Goal: Task Accomplishment & Management: Manage account settings

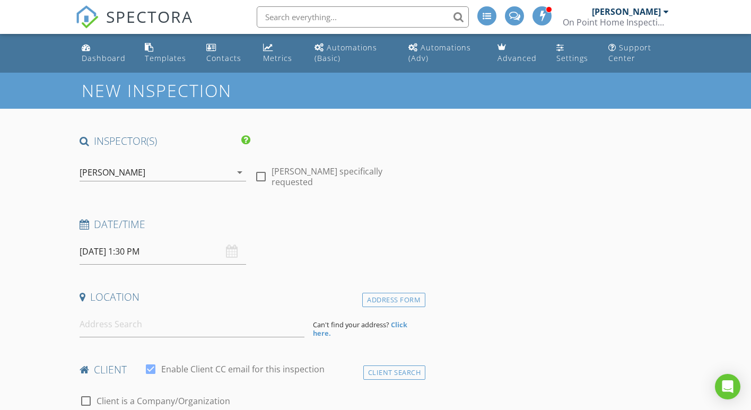
click at [241, 170] on icon "arrow_drop_down" at bounding box center [239, 172] width 13 height 13
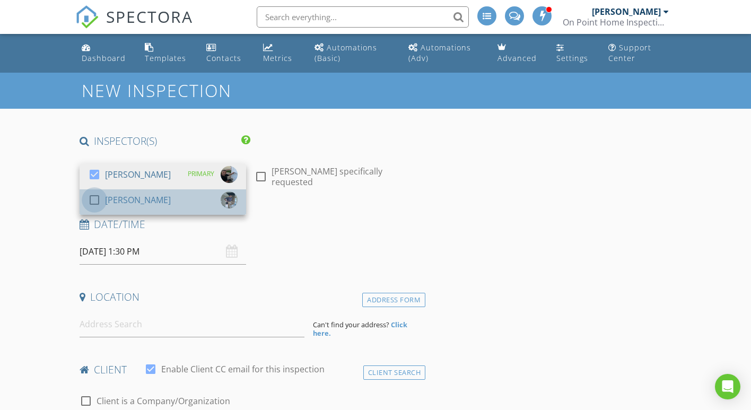
click at [94, 200] on div at bounding box center [94, 200] width 18 height 18
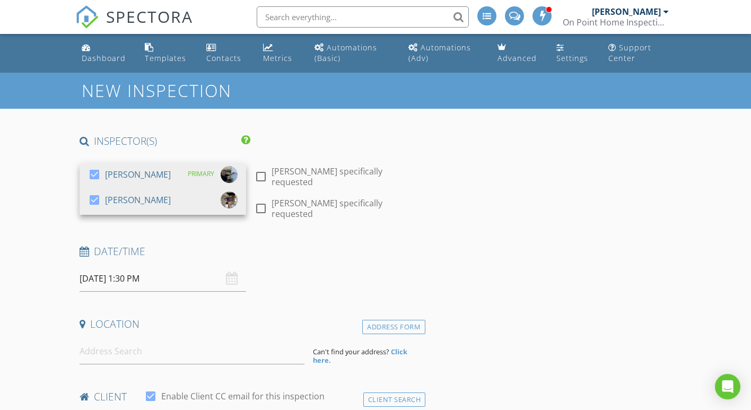
drag, startPoint x: 260, startPoint y: 174, endPoint x: 260, endPoint y: 188, distance: 13.8
click at [260, 175] on div at bounding box center [261, 177] width 18 height 18
checkbox input "true"
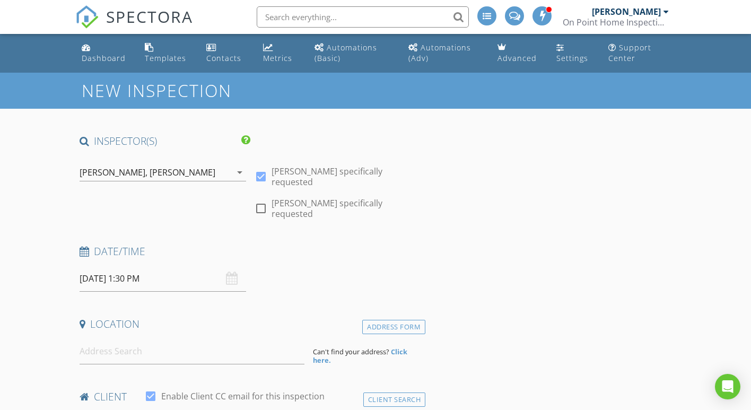
click at [261, 206] on div at bounding box center [261, 208] width 18 height 18
checkbox input "true"
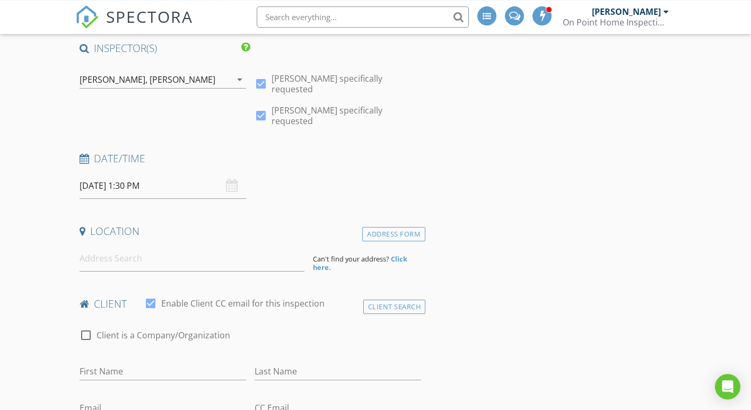
scroll to position [108, 0]
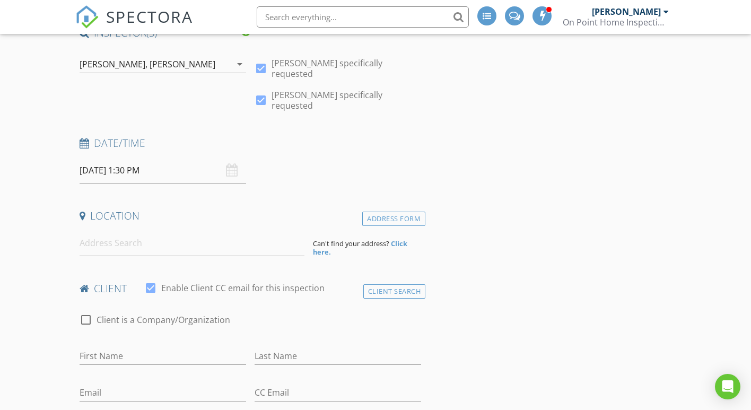
click at [111, 162] on input "09/04/2025 1:30 PM" at bounding box center [163, 171] width 167 height 26
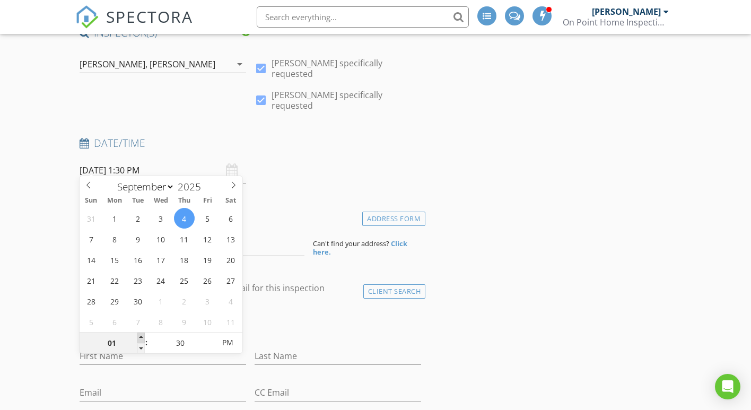
type input "02"
type input "09/04/2025 2:30 PM"
click at [139, 333] on span at bounding box center [140, 338] width 7 height 11
type input "03"
type input "09/04/2025 3:30 PM"
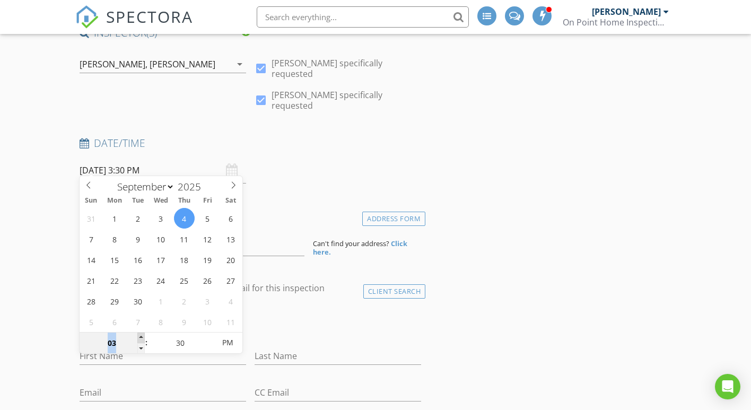
click at [139, 333] on span at bounding box center [140, 338] width 7 height 11
type input "04"
type input "09/04/2025 4:30 PM"
click at [139, 333] on span at bounding box center [140, 338] width 7 height 11
type input "05"
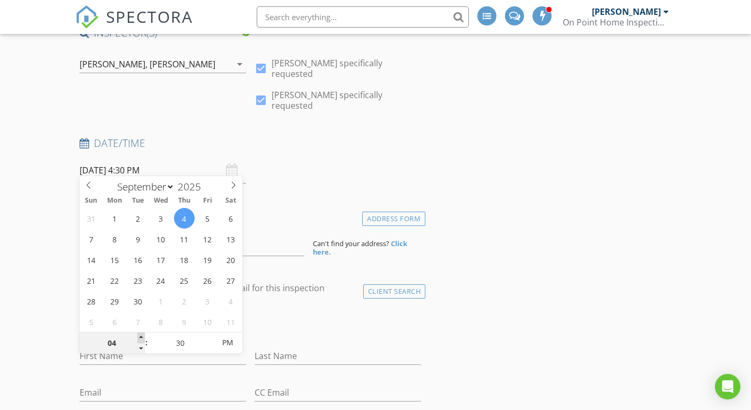
type input "09/04/2025 5:30 PM"
click at [139, 333] on span at bounding box center [140, 338] width 7 height 11
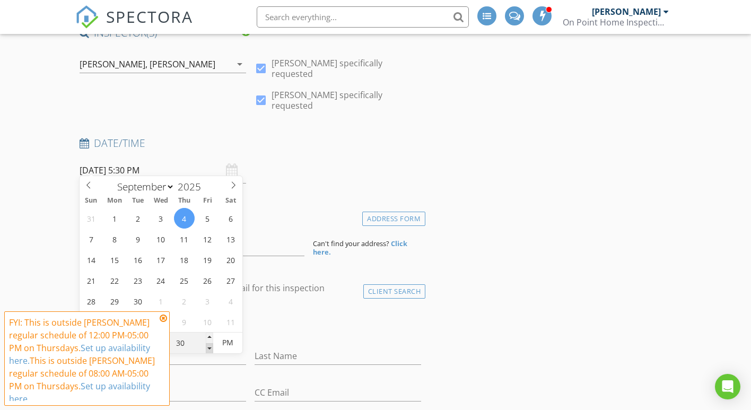
type input "25"
type input "09/04/2025 5:25 PM"
click at [208, 349] on span at bounding box center [209, 348] width 7 height 11
type input "20"
type input "09/04/2025 5:20 PM"
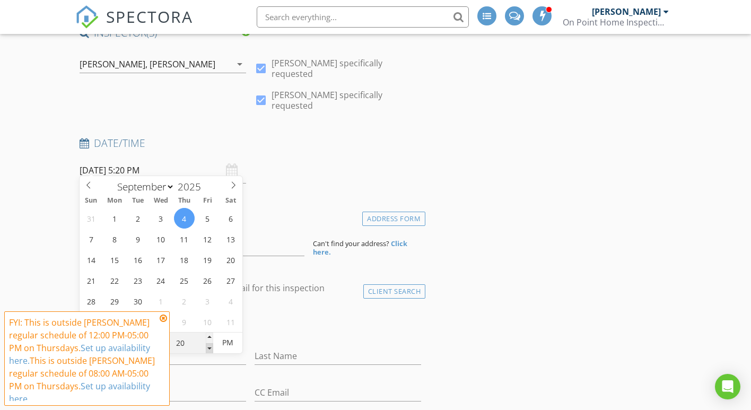
click at [208, 349] on span at bounding box center [209, 348] width 7 height 11
type input "15"
type input "09/04/2025 5:15 PM"
click at [208, 349] on span at bounding box center [209, 348] width 7 height 11
type input "10"
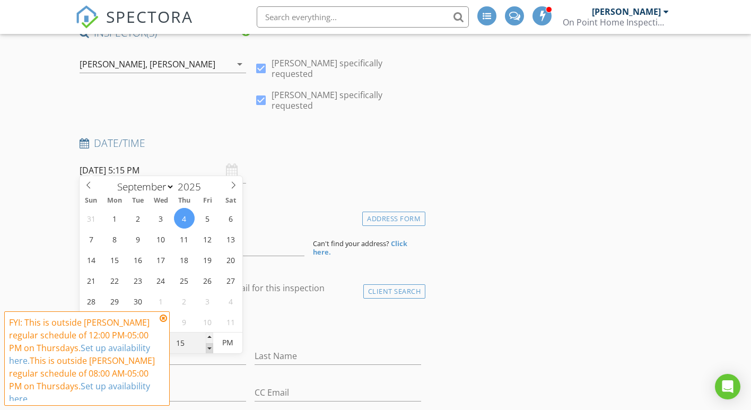
type input "09/04/2025 5:10 PM"
click at [208, 349] on span at bounding box center [209, 348] width 7 height 11
type input "05"
type input "09/04/2025 5:05 PM"
click at [208, 349] on span at bounding box center [209, 348] width 7 height 11
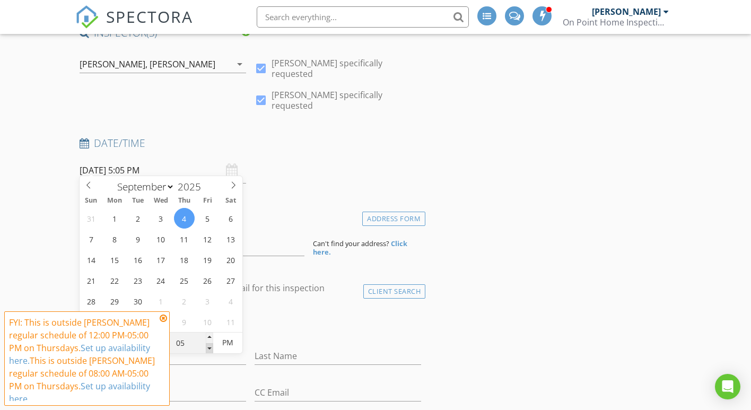
type input "00"
type input "[DATE] 5:00 PM"
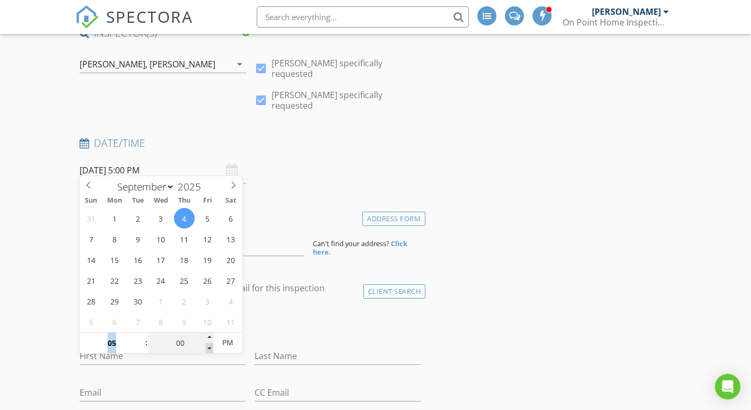
click at [208, 349] on span at bounding box center [209, 348] width 7 height 11
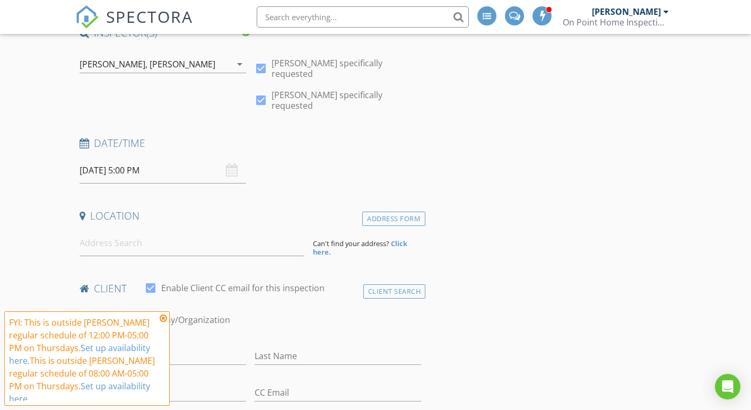
click at [93, 241] on input at bounding box center [192, 243] width 225 height 26
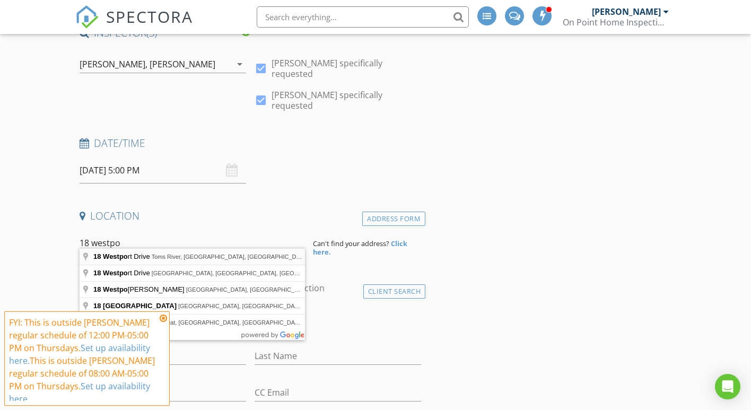
type input "18 Westport Drive, Toms River, NJ, USA"
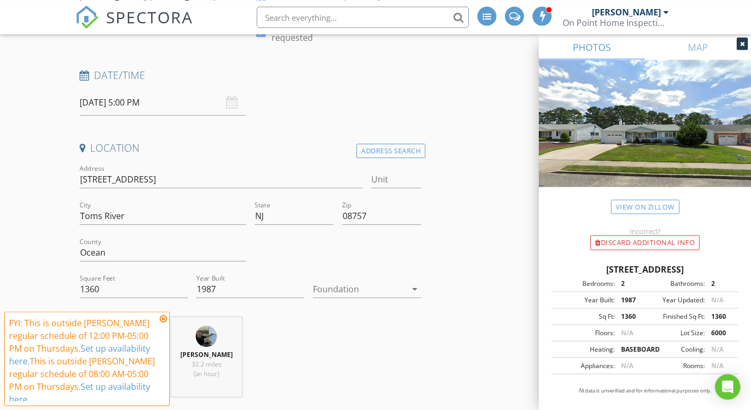
scroll to position [216, 0]
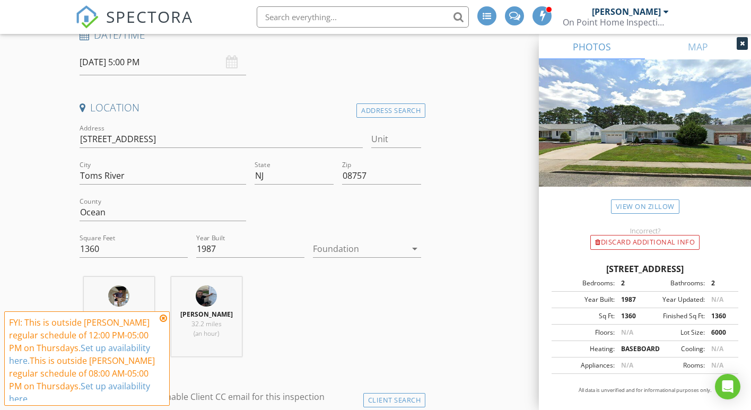
click at [415, 242] on icon "arrow_drop_down" at bounding box center [414, 248] width 13 height 13
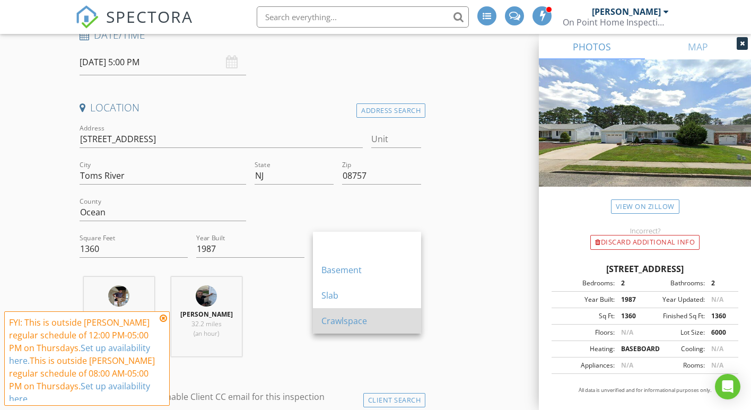
click at [336, 314] on div "Crawlspace" at bounding box center [366, 320] width 91 height 13
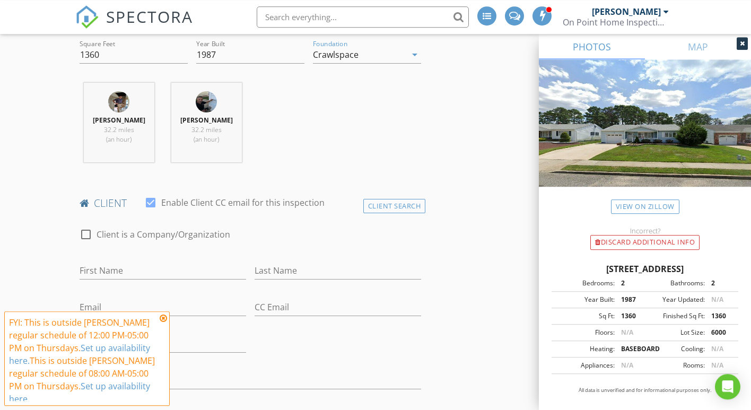
scroll to position [433, 0]
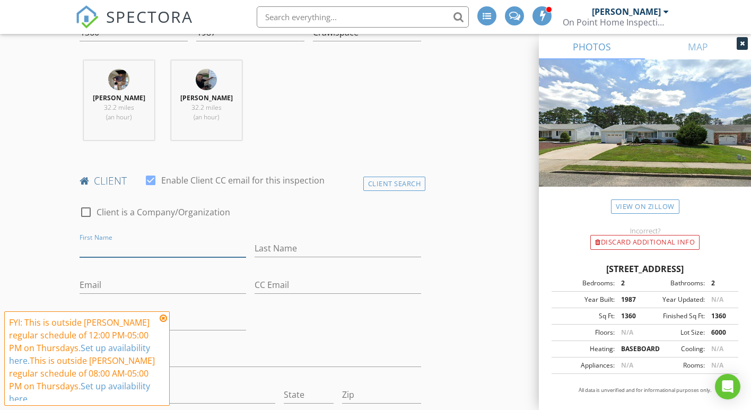
click at [112, 240] on input "First Name" at bounding box center [163, 249] width 167 height 18
type input "Christopher"
type input "Keller"
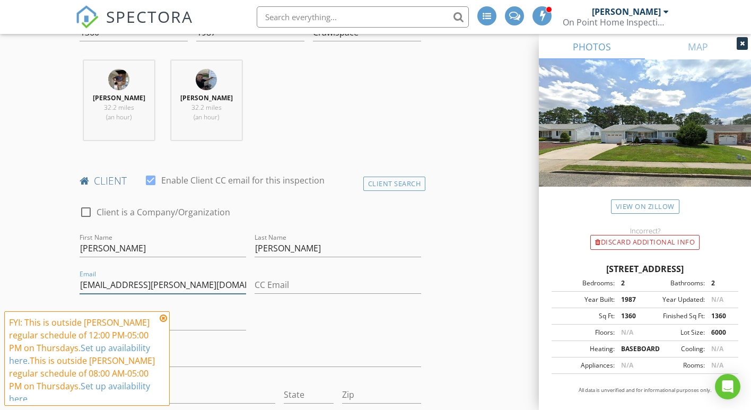
type input "kellerj.christopher@gmail.com"
click at [259, 276] on input "CC Email" at bounding box center [338, 285] width 167 height 18
paste input "billcarolan@comcast.net"
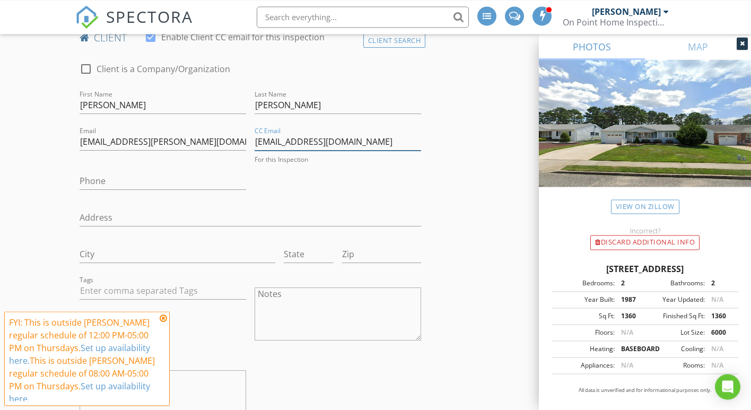
scroll to position [595, 0]
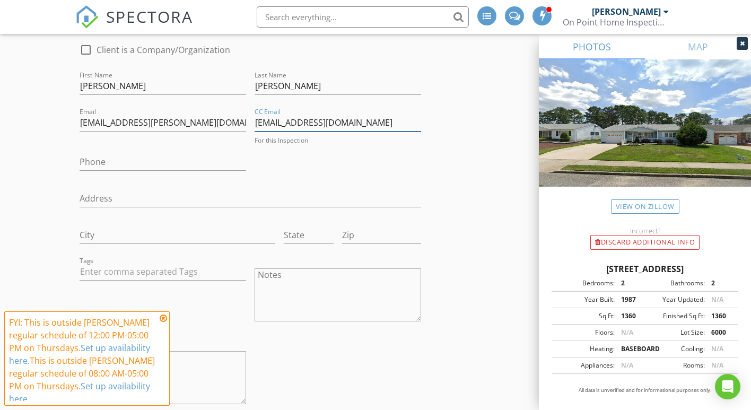
type input "billcarolan@comcast.net"
click at [98, 154] on input "Phone" at bounding box center [163, 162] width 167 height 18
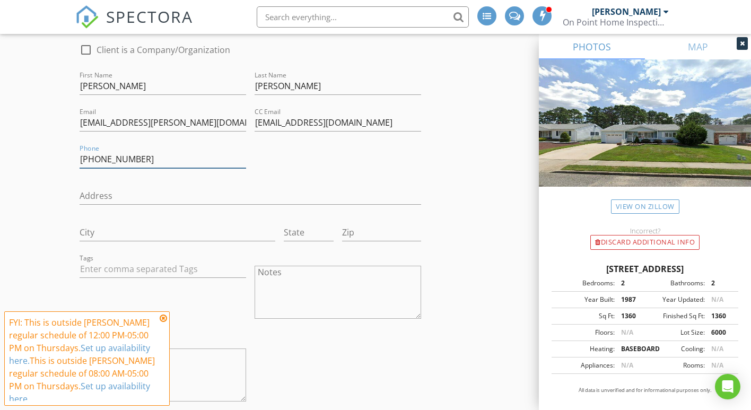
type input "[PHONE_NUMBER]"
click at [106, 189] on input "Address" at bounding box center [251, 196] width 342 height 18
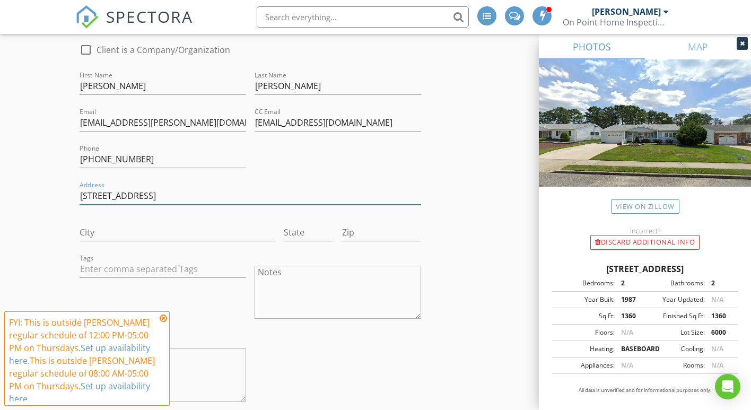
type input "13747 Lakeside Dr"
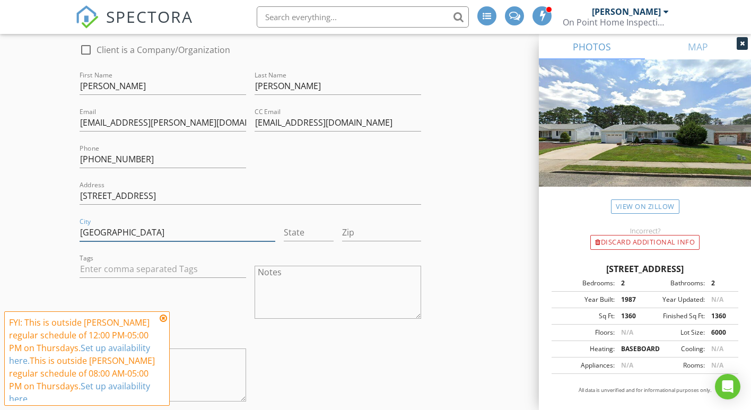
type input "Clarksville"
type input "NJ"
click at [361, 226] on input "Zip" at bounding box center [381, 233] width 79 height 18
type input "21029"
click at [280, 268] on textarea "Notes" at bounding box center [338, 292] width 167 height 53
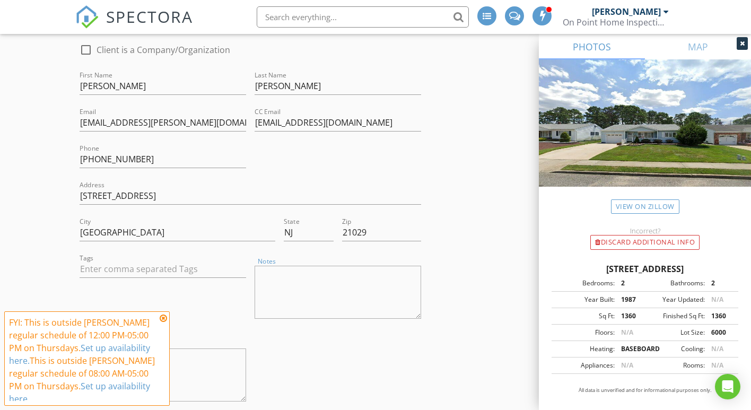
paste textarea "Pay On Site Separate Checks or Cash On Point Home Inspection $440.00 Carolan Ex…"
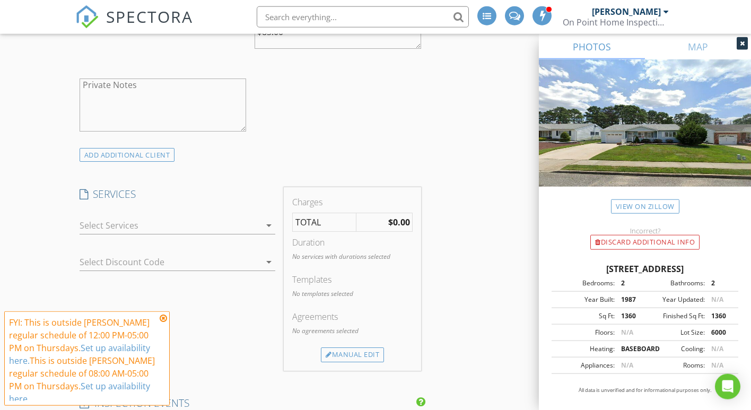
scroll to position [865, 0]
type textarea "Pay On Site Separate Checks or Cash On Point Home Inspection $440.00 Carolan Ex…"
click at [268, 218] on icon "arrow_drop_down" at bounding box center [269, 224] width 13 height 13
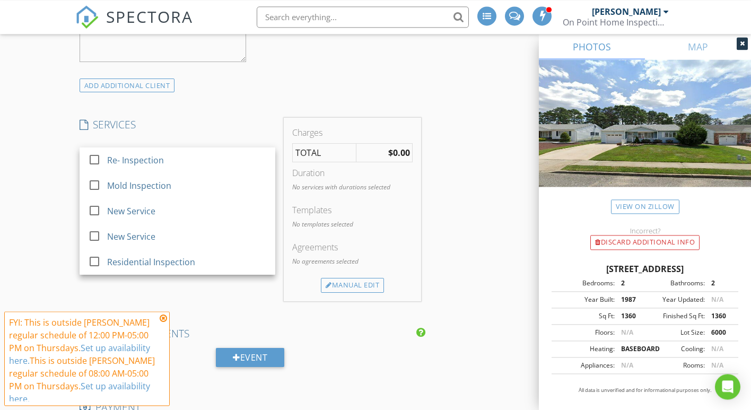
scroll to position [1028, 0]
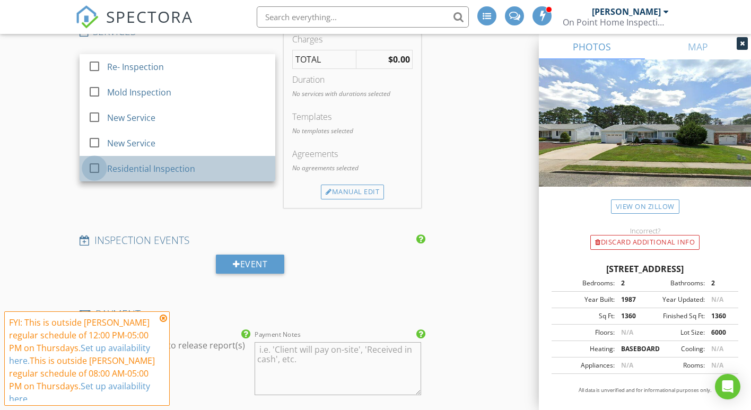
click at [93, 159] on div at bounding box center [94, 168] width 18 height 18
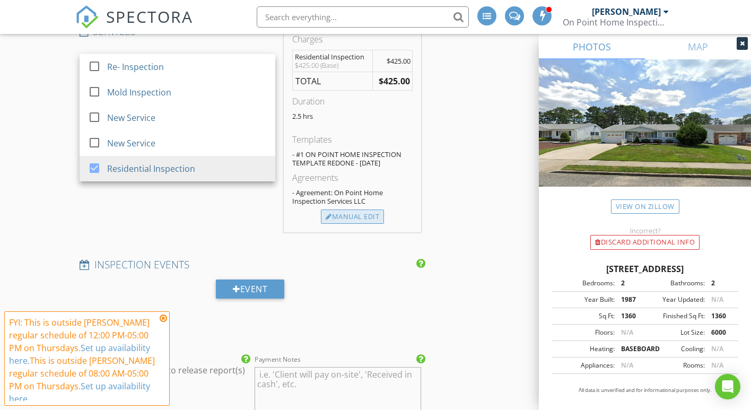
click at [346, 209] on div "Manual Edit" at bounding box center [352, 216] width 63 height 15
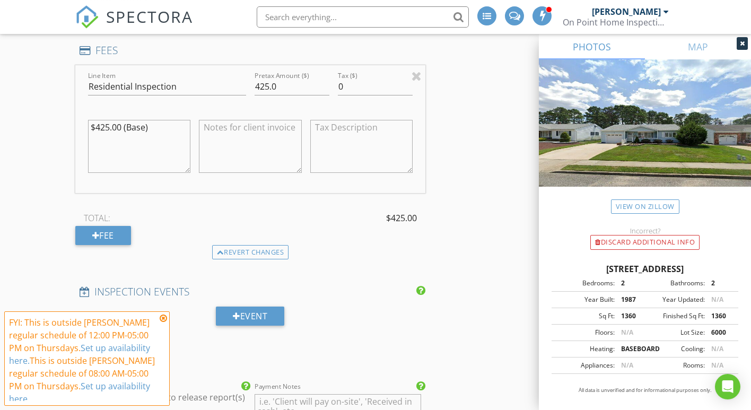
scroll to position [1082, 0]
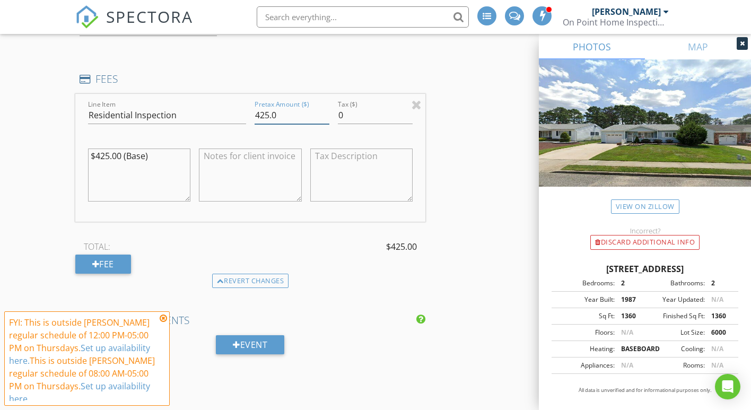
drag, startPoint x: 269, startPoint y: 105, endPoint x: 261, endPoint y: 105, distance: 8.5
click at [261, 107] on input "425.0" at bounding box center [292, 116] width 75 height 18
type input "440.0"
click at [232, 148] on textarea at bounding box center [250, 174] width 103 height 53
paste textarea "Pay On Site Separate Checks or Cash On Point Home Inspection $440.00 [PERSON_NA…"
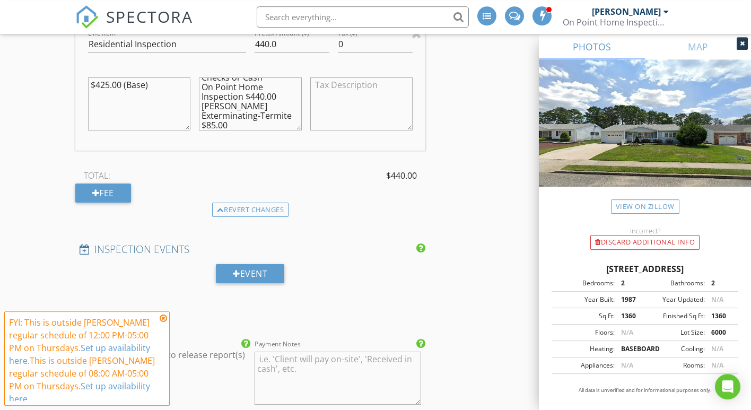
scroll to position [1245, 0]
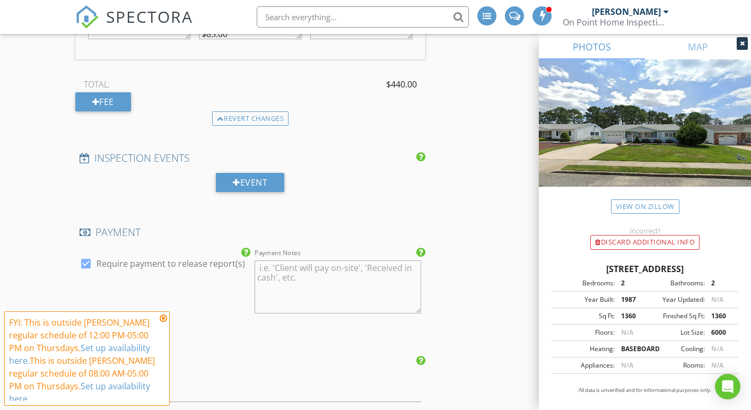
type textarea "Pay On Site Separate Checks or Cash On Point Home Inspection $440.00 Carolan Ex…"
click at [272, 262] on textarea "Payment Notes" at bounding box center [338, 286] width 167 height 53
paste textarea "Pay On Site Separate Checks or Cash On Point Home Inspection $440.00 [PERSON_NA…"
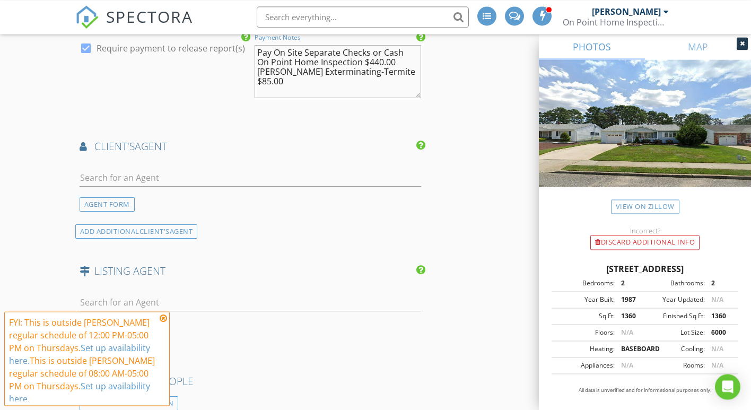
scroll to position [1461, 0]
type textarea "Pay On Site Separate Checks or Cash On Point Home Inspection $440.00 [PERSON_NA…"
click at [97, 196] on div "AGENT FORM" at bounding box center [107, 203] width 55 height 14
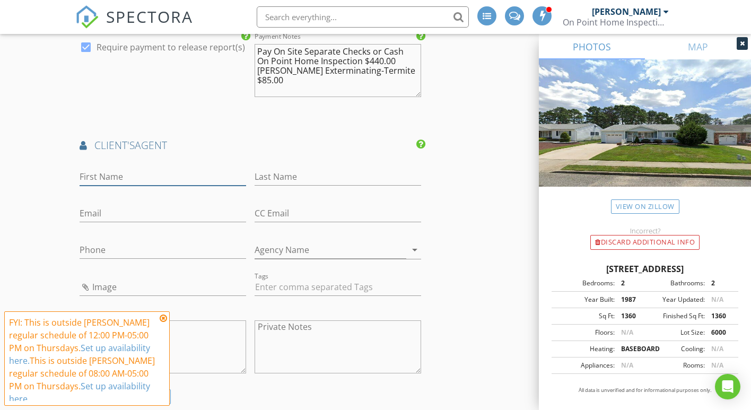
click at [91, 168] on input "First Name" at bounding box center [163, 177] width 167 height 18
type input "[PERSON_NAME]"
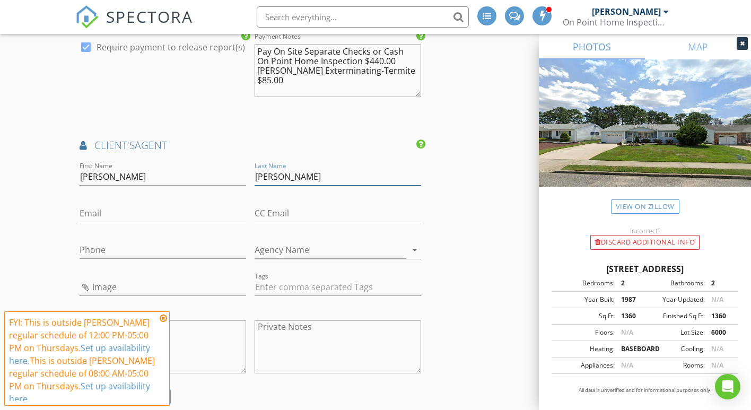
type input "[PERSON_NAME]"
click at [93, 244] on input "Phone" at bounding box center [163, 253] width 167 height 18
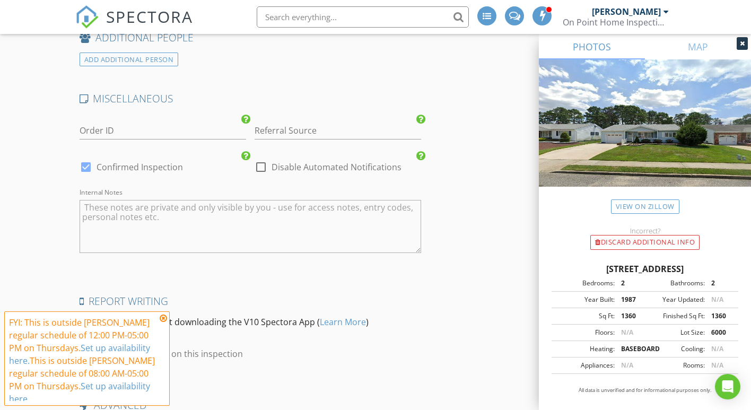
scroll to position [2002, 0]
type input "[PHONE_NUMBER]"
click at [85, 156] on div at bounding box center [86, 165] width 18 height 18
checkbox input "false"
checkbox input "true"
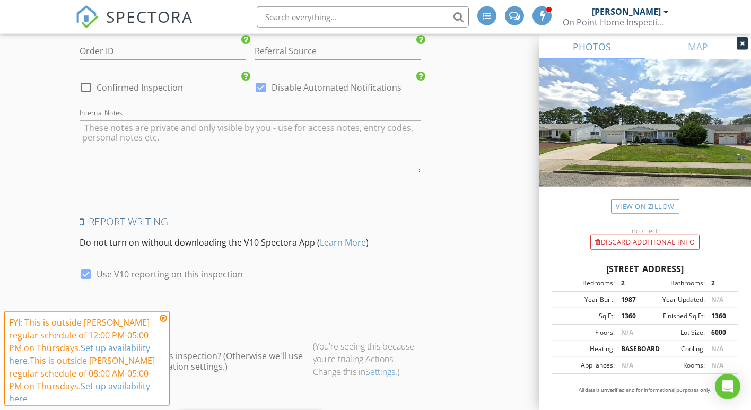
scroll to position [2133, 0]
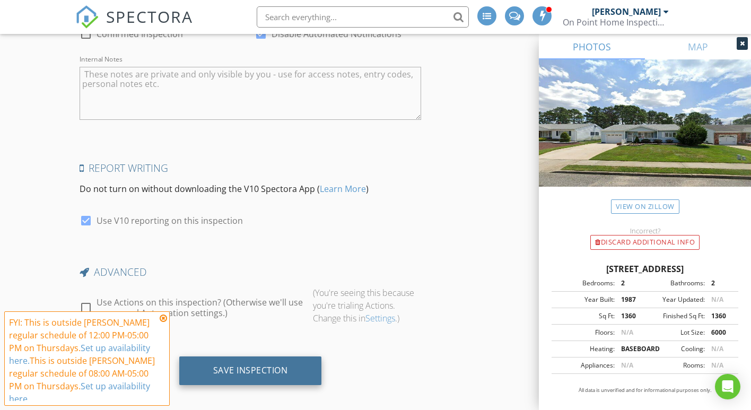
click at [236, 356] on div "Save Inspection" at bounding box center [250, 370] width 143 height 29
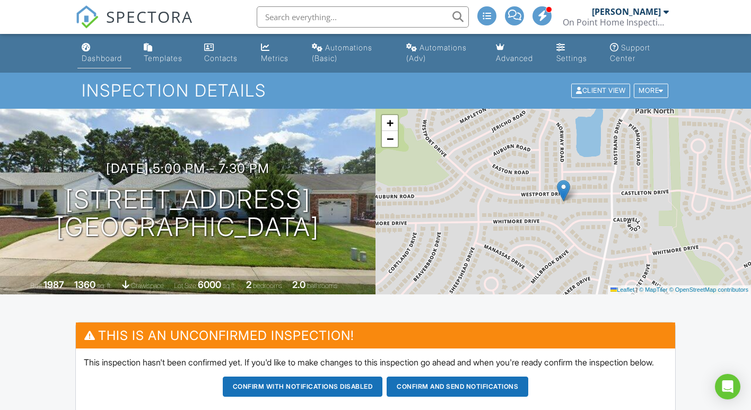
click at [103, 59] on div "Dashboard" at bounding box center [102, 58] width 40 height 9
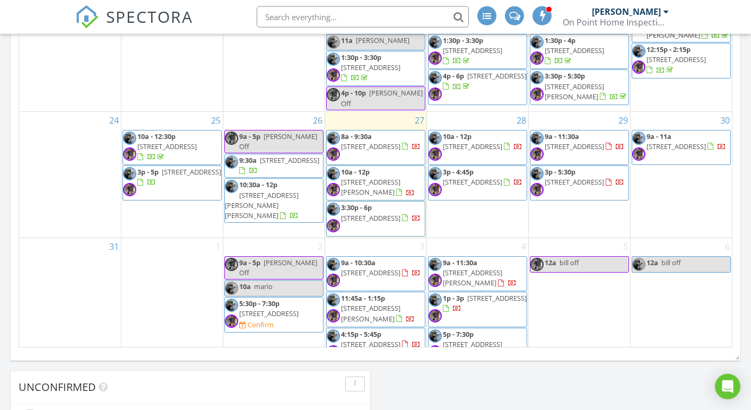
scroll to position [757, 0]
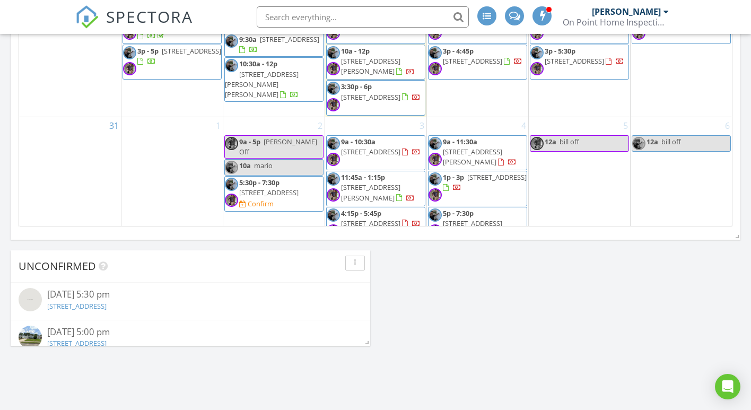
click at [571, 156] on td "5 12a bill off" at bounding box center [579, 180] width 102 height 126
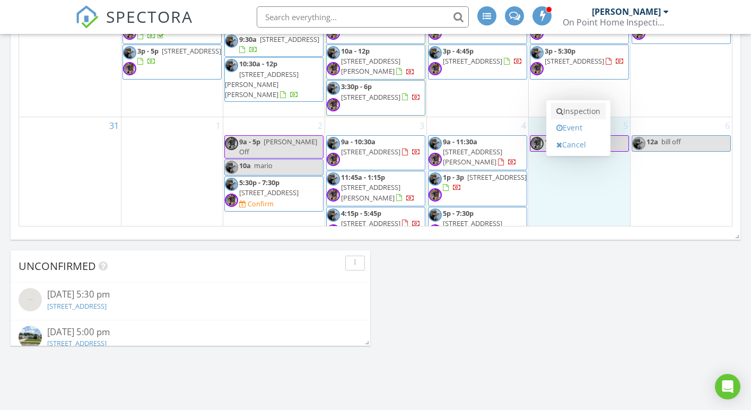
click at [576, 110] on link "Inspection" at bounding box center [578, 111] width 55 height 17
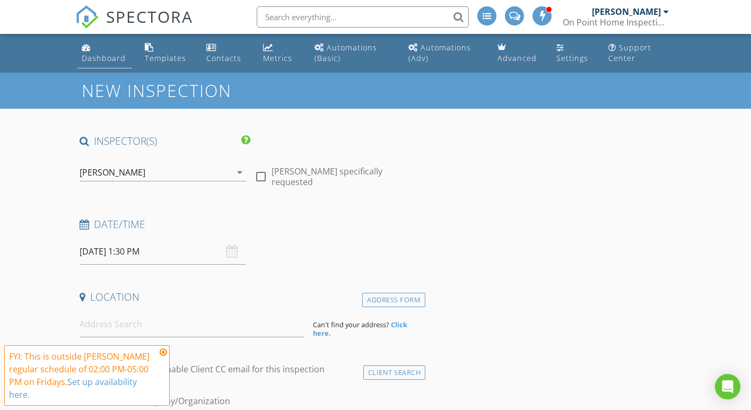
click at [100, 57] on div "Dashboard" at bounding box center [104, 58] width 44 height 10
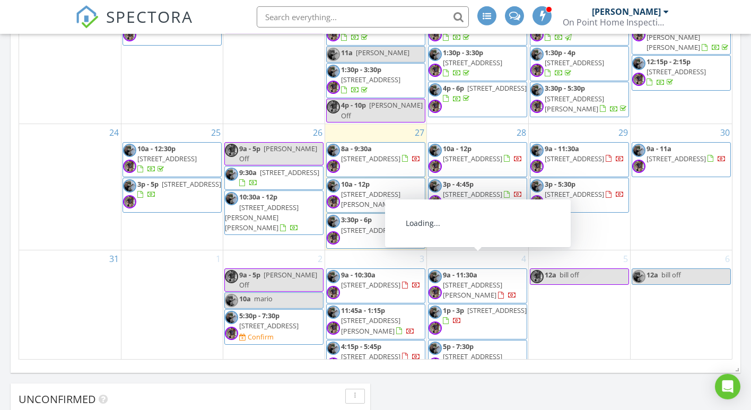
scroll to position [649, 0]
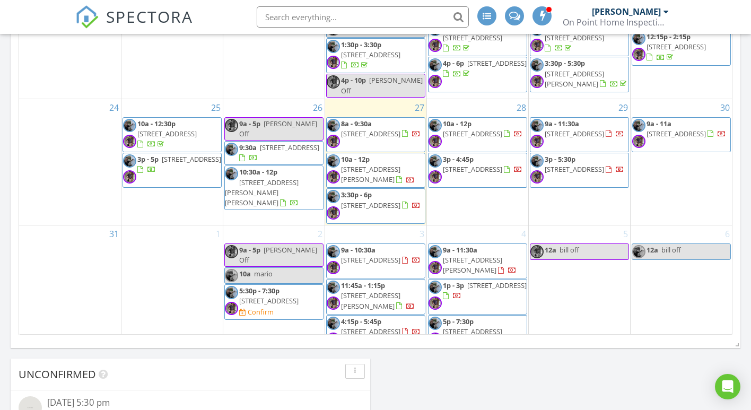
click at [477, 327] on span "18 Westport Dr, Toms River 08757" at bounding box center [472, 332] width 59 height 10
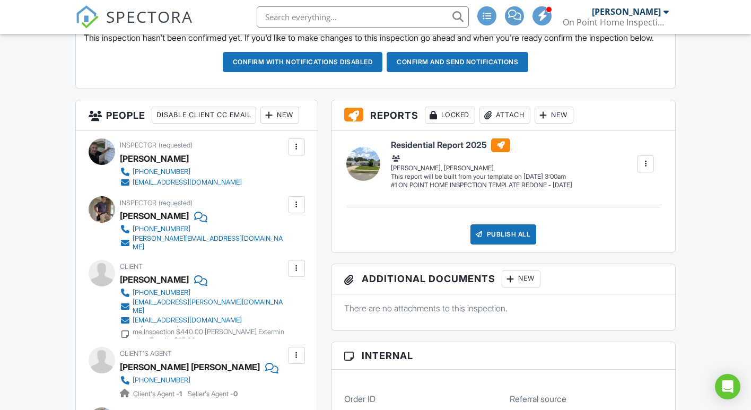
scroll to position [487, 0]
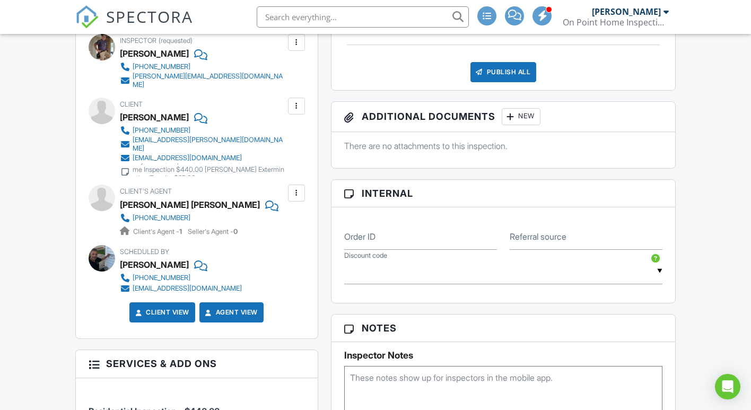
click at [297, 198] on div at bounding box center [296, 193] width 11 height 11
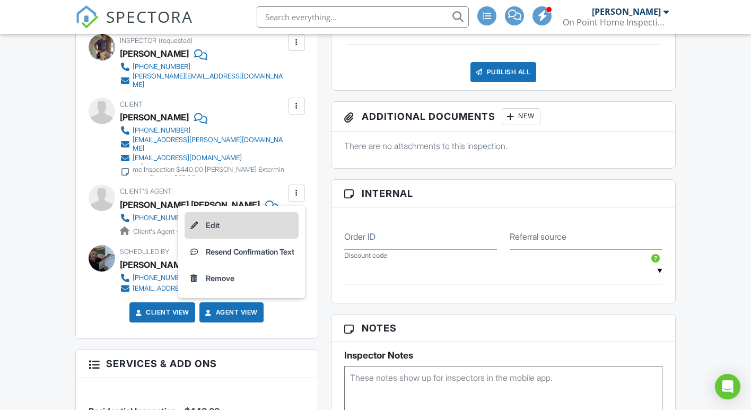
click at [214, 239] on li "Edit" at bounding box center [242, 225] width 114 height 27
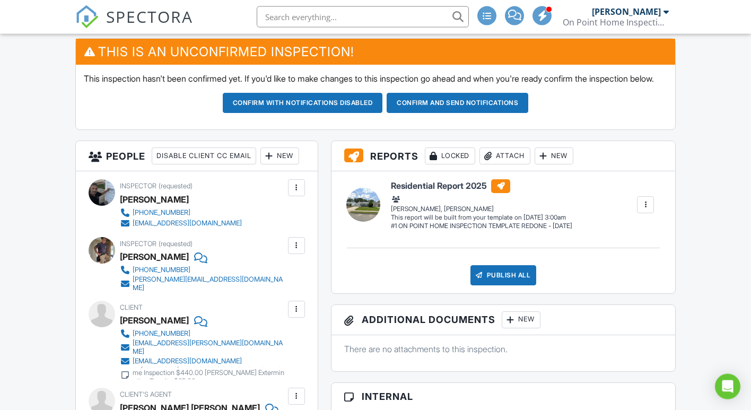
scroll to position [216, 0]
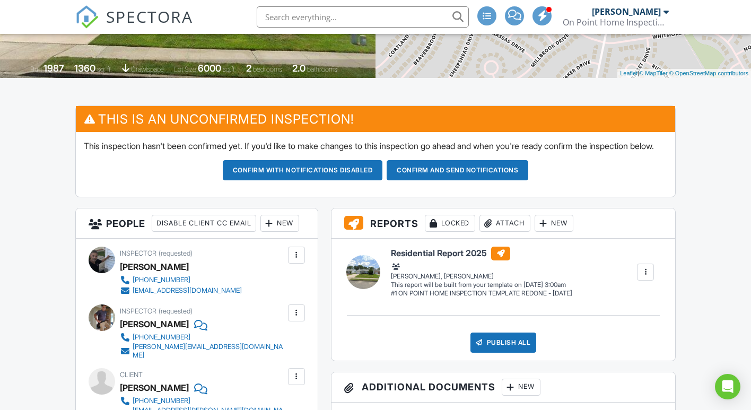
click at [383, 178] on button "Confirm and send notifications" at bounding box center [303, 170] width 160 height 20
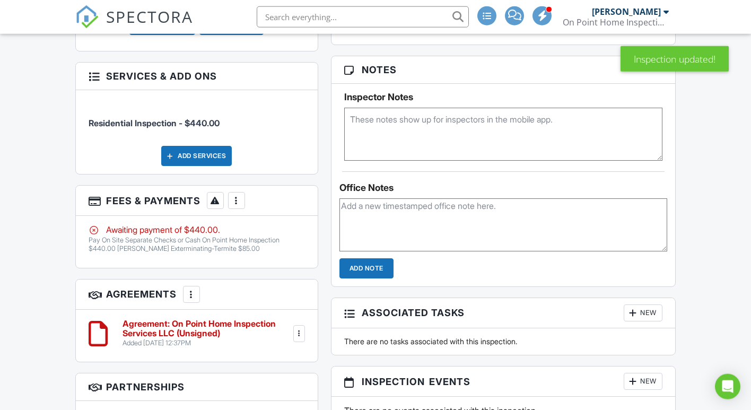
scroll to position [703, 0]
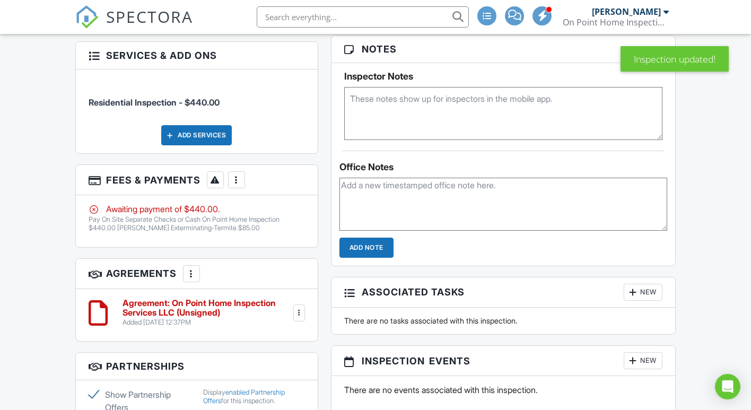
click at [237, 185] on div at bounding box center [236, 179] width 11 height 11
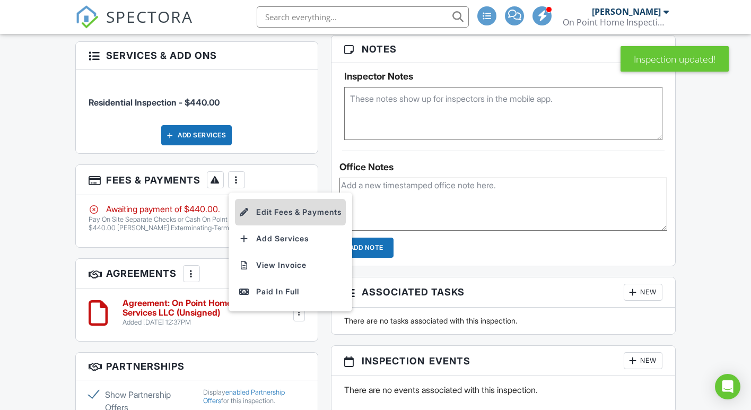
click at [267, 220] on li "Edit Fees & Payments" at bounding box center [290, 212] width 111 height 27
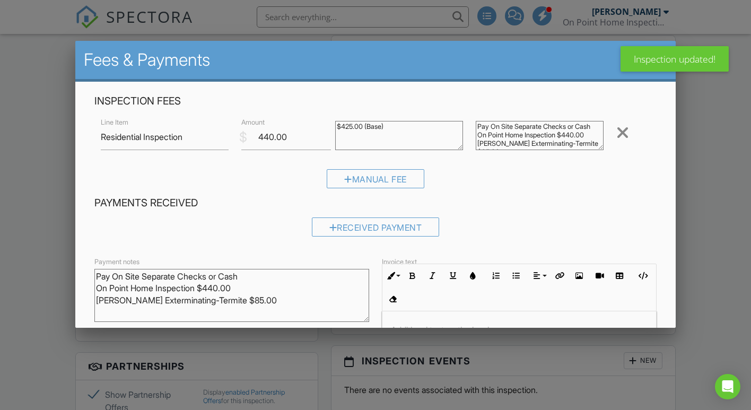
drag, startPoint x: 97, startPoint y: 274, endPoint x: 307, endPoint y: 312, distance: 213.4
click at [307, 312] on textarea "Pay On Site Separate Checks or Cash On Point Home Inspection $440.00 Carolan Ex…" at bounding box center [231, 295] width 275 height 53
click at [417, 319] on div at bounding box center [519, 351] width 274 height 80
paste div
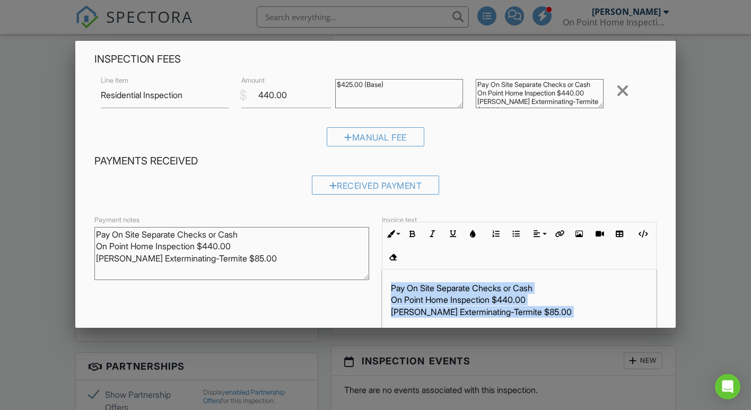
drag, startPoint x: 389, startPoint y: 285, endPoint x: 554, endPoint y: 325, distance: 169.7
click at [554, 325] on div "Pay On Site Separate Checks or Cash On Point Home Inspection $440.00 Carolan Ex…" at bounding box center [519, 309] width 274 height 80
click at [410, 230] on icon "button" at bounding box center [412, 233] width 7 height 7
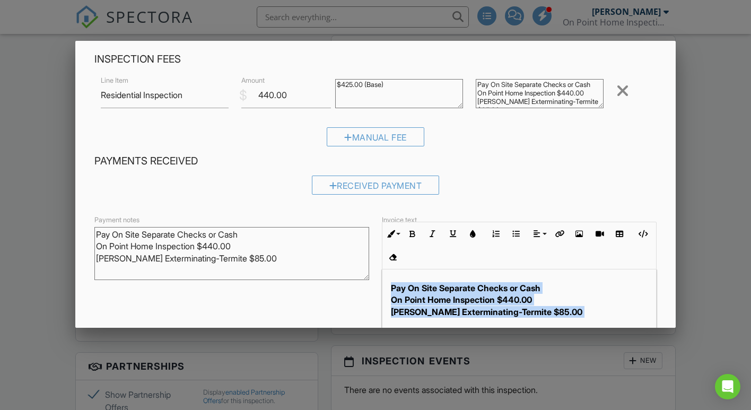
scroll to position [111, 0]
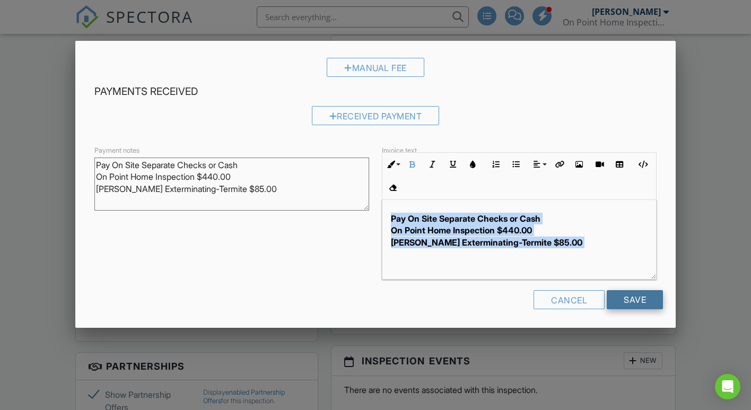
click at [620, 299] on input "Save" at bounding box center [635, 299] width 56 height 19
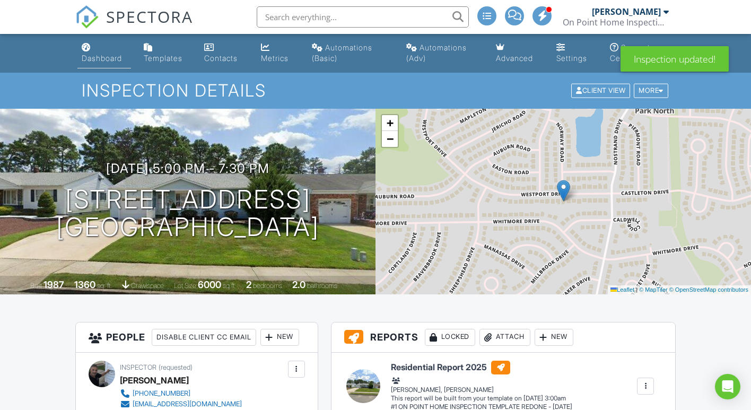
click at [94, 60] on div "Dashboard" at bounding box center [102, 58] width 40 height 9
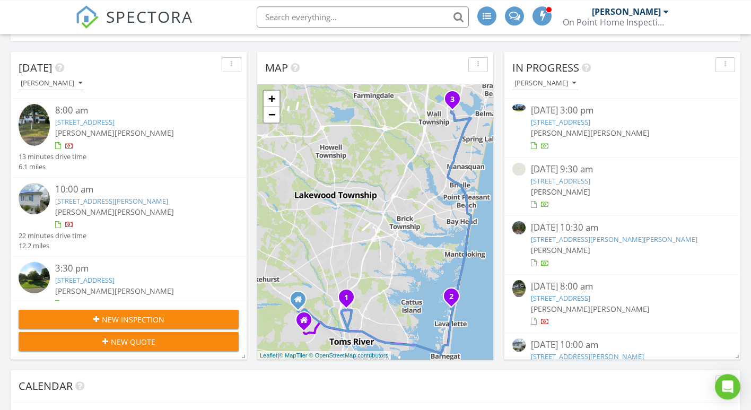
scroll to position [108, 0]
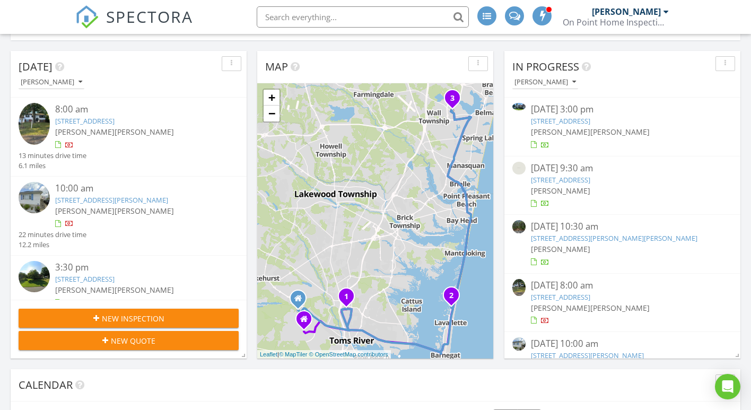
click at [561, 115] on div "[DATE] 3:00 pm" at bounding box center [622, 109] width 183 height 13
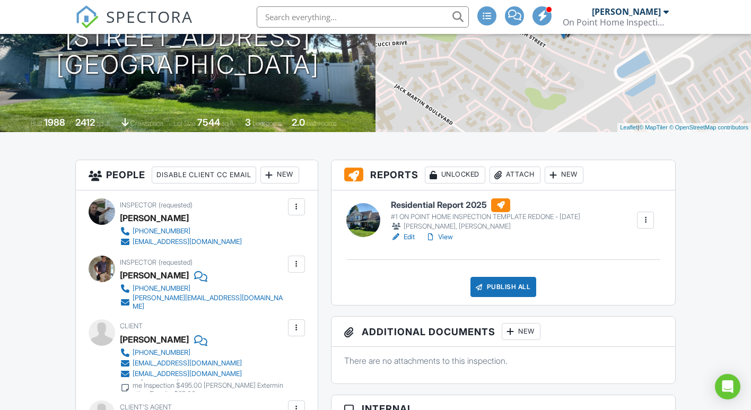
scroll to position [162, 0]
click at [407, 235] on link "Edit" at bounding box center [403, 237] width 24 height 11
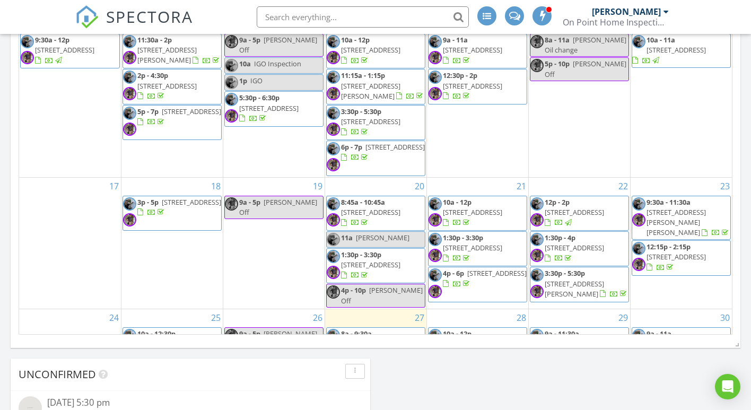
scroll to position [366, 0]
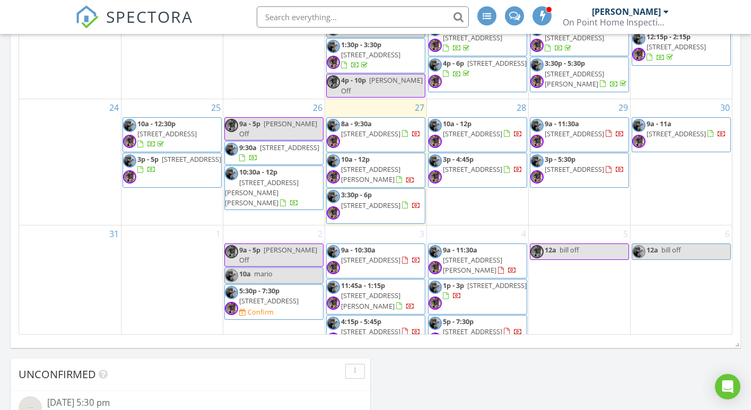
click at [476, 327] on span "18 Westport Dr, Toms River 08757" at bounding box center [472, 332] width 59 height 10
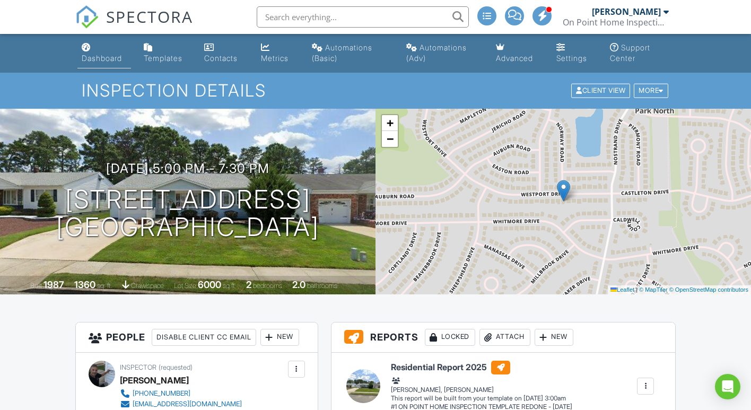
click at [113, 54] on div "Dashboard" at bounding box center [102, 58] width 40 height 9
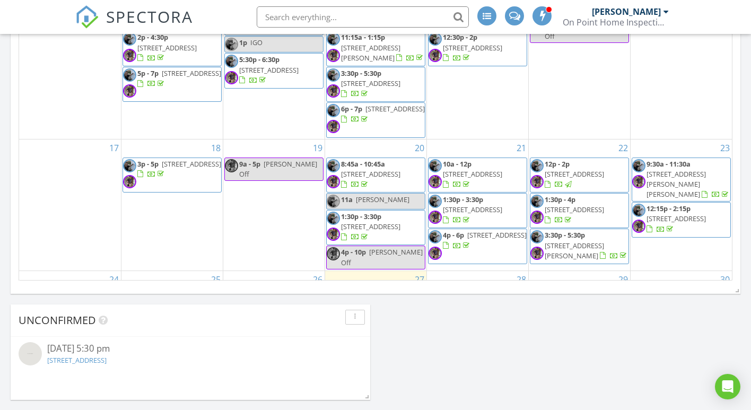
scroll to position [280, 0]
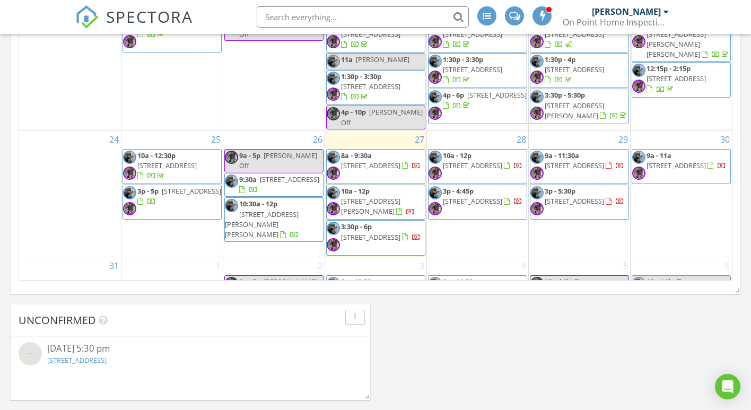
click at [480, 228] on td "28 10a - 12p 8 Walnut St, Monroe Township 08831 3p - 4:45p 63 Farragut Ave, Sea…" at bounding box center [477, 193] width 102 height 126
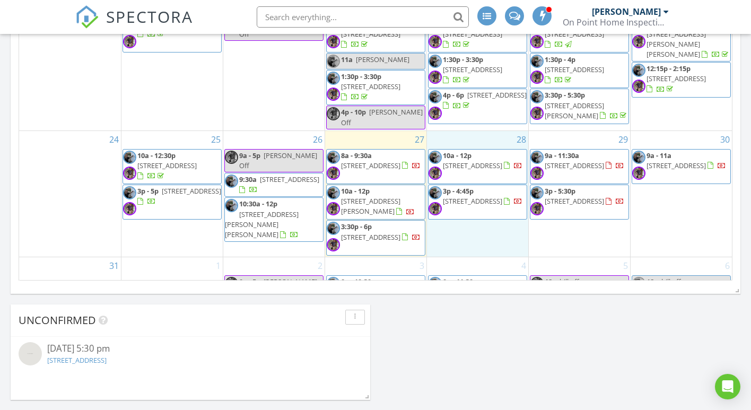
scroll to position [366, 0]
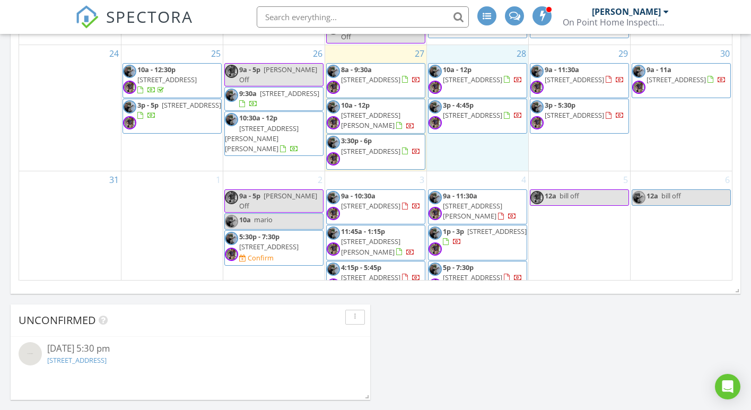
click at [477, 263] on span "5p - 7:30p 18 Westport Dr, Toms River 08757" at bounding box center [477, 279] width 98 height 32
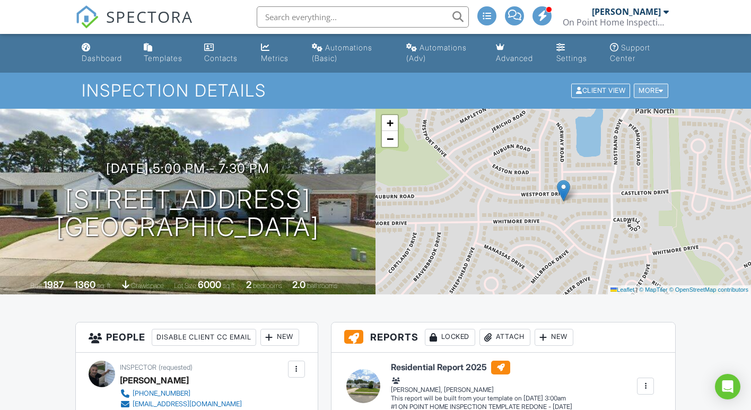
click at [645, 94] on div "More" at bounding box center [651, 91] width 34 height 14
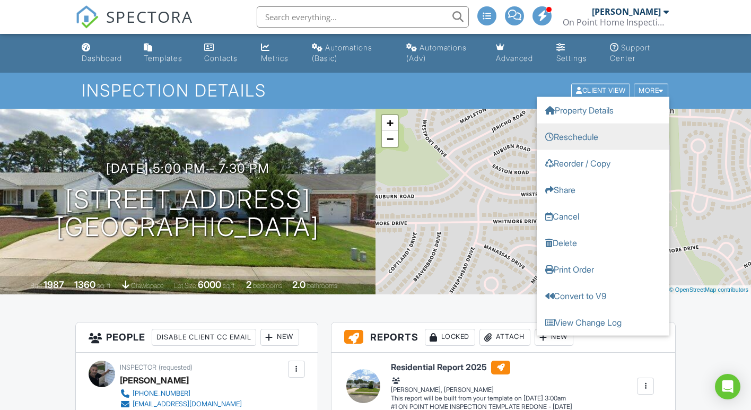
click at [595, 133] on link "Reschedule" at bounding box center [603, 137] width 133 height 27
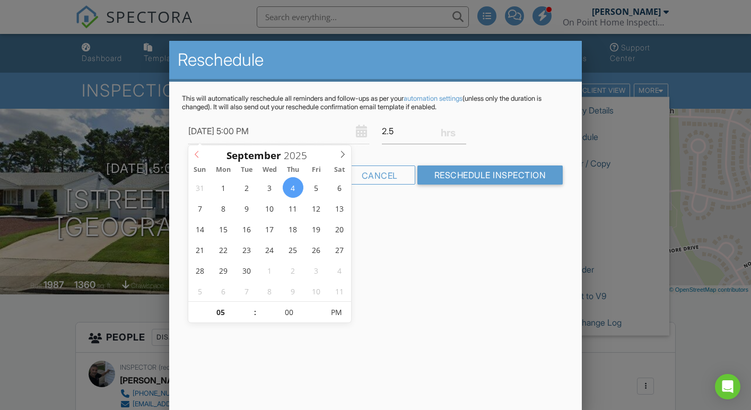
click at [197, 154] on icon at bounding box center [196, 154] width 7 height 7
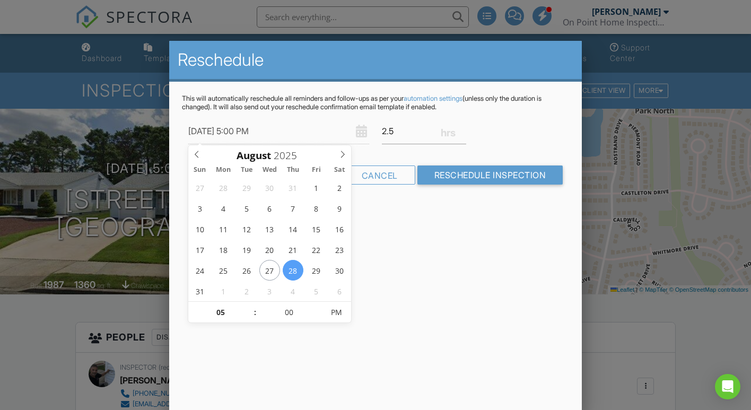
type input "08/28/2025 5:00 PM"
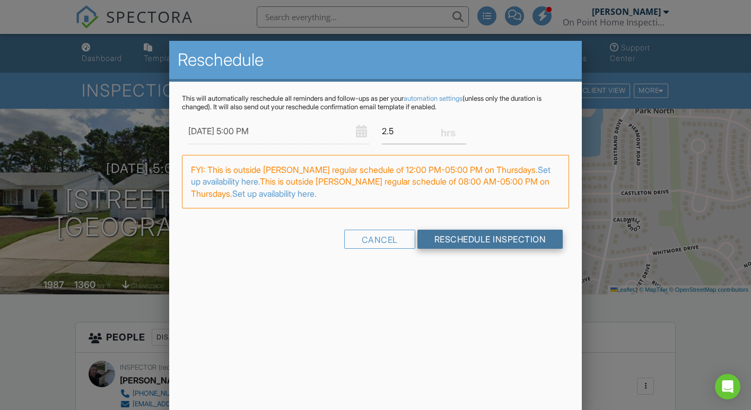
click at [476, 238] on input "Reschedule Inspection" at bounding box center [490, 239] width 146 height 19
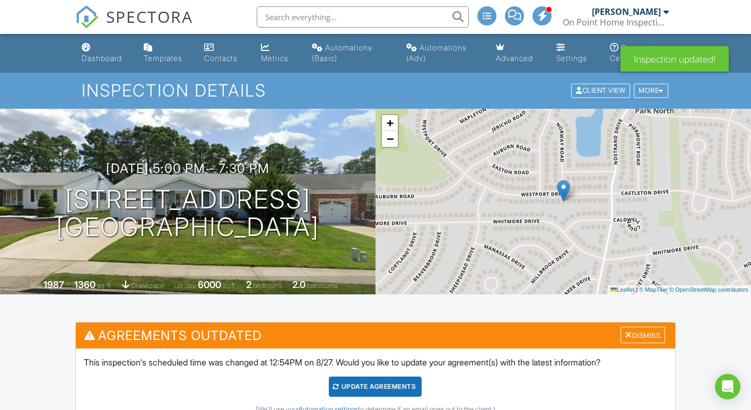
click at [356, 383] on div "Update Agreements" at bounding box center [375, 387] width 93 height 20
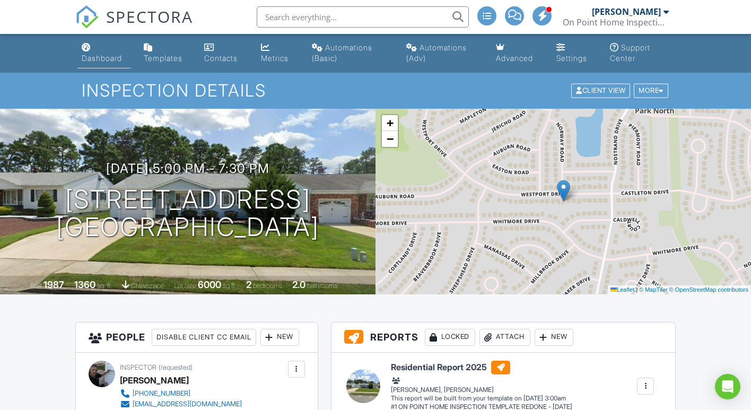
click at [98, 59] on div "Dashboard" at bounding box center [102, 58] width 40 height 9
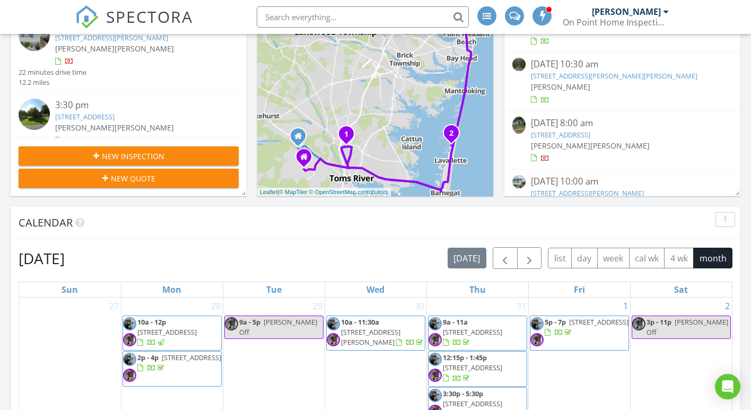
scroll to position [108, 0]
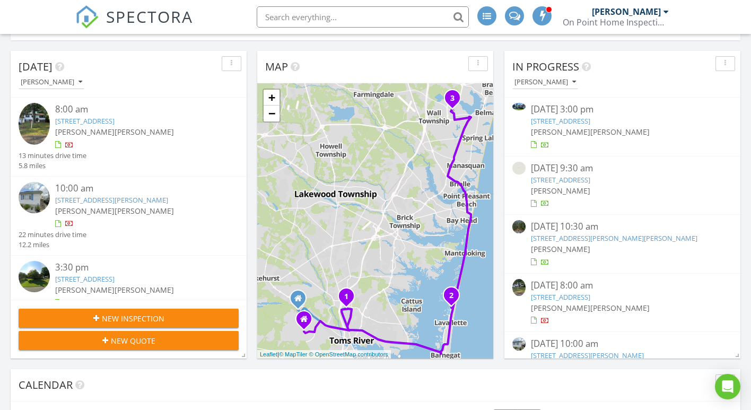
click at [568, 119] on link "288 Van Ave, Brick Township, NJ 08724" at bounding box center [560, 121] width 59 height 10
click at [559, 125] on link "288 Van Ave, Brick Township, NJ 08724" at bounding box center [560, 121] width 59 height 10
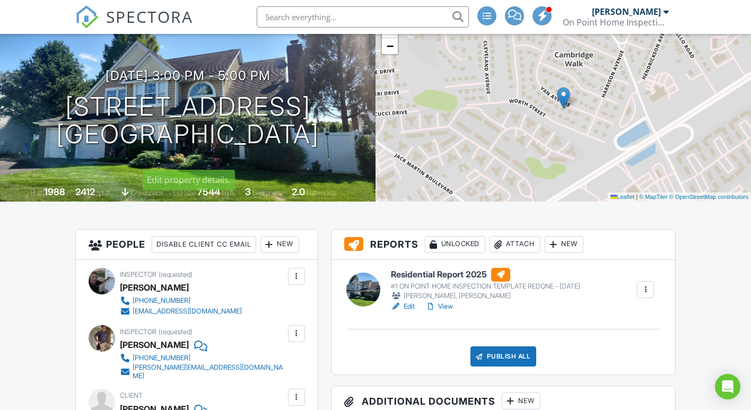
scroll to position [108, 0]
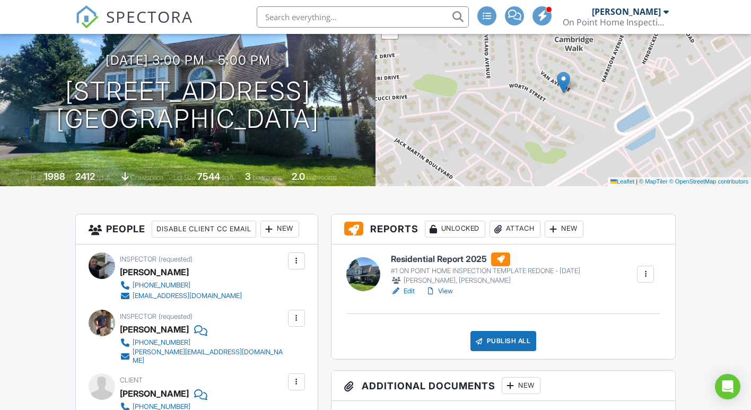
click at [410, 290] on link "Edit" at bounding box center [403, 291] width 24 height 11
